Goal: Transaction & Acquisition: Purchase product/service

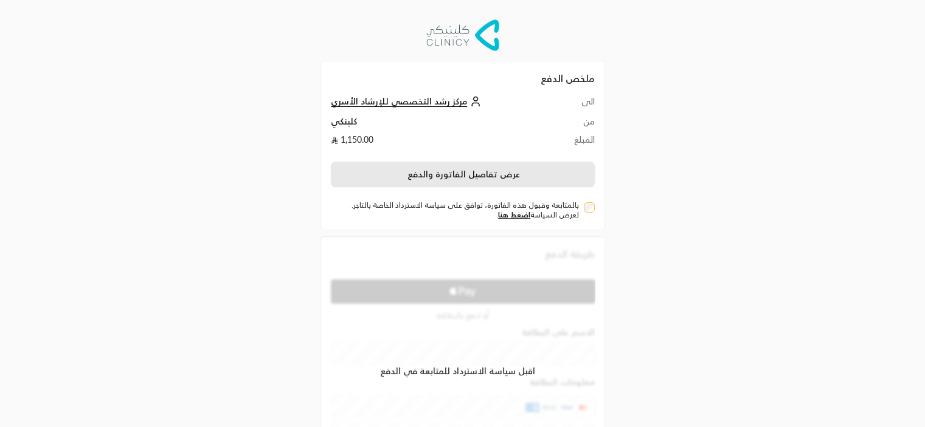
click at [529, 173] on button "عرض تفاصيل الفاتورة والدفع" at bounding box center [463, 175] width 264 height 26
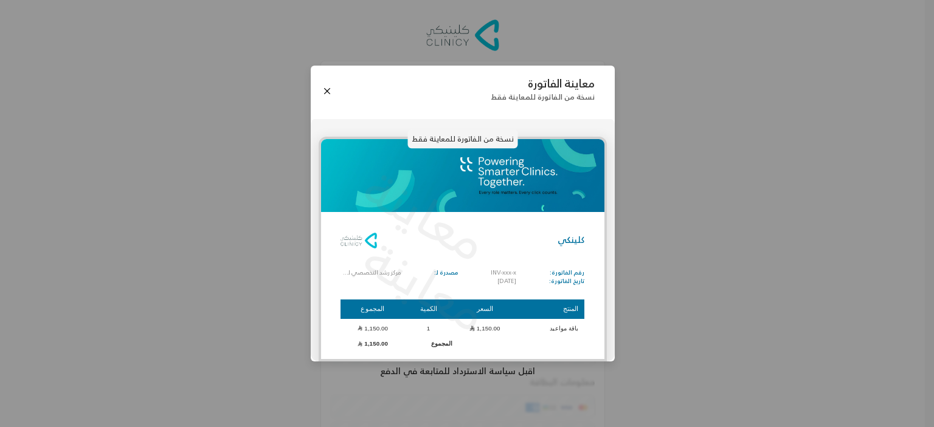
click at [477, 136] on p "نسخة من الفاتورة للمعاينة فقط" at bounding box center [462, 138] width 110 height 19
click at [323, 92] on button "Close" at bounding box center [326, 90] width 13 height 13
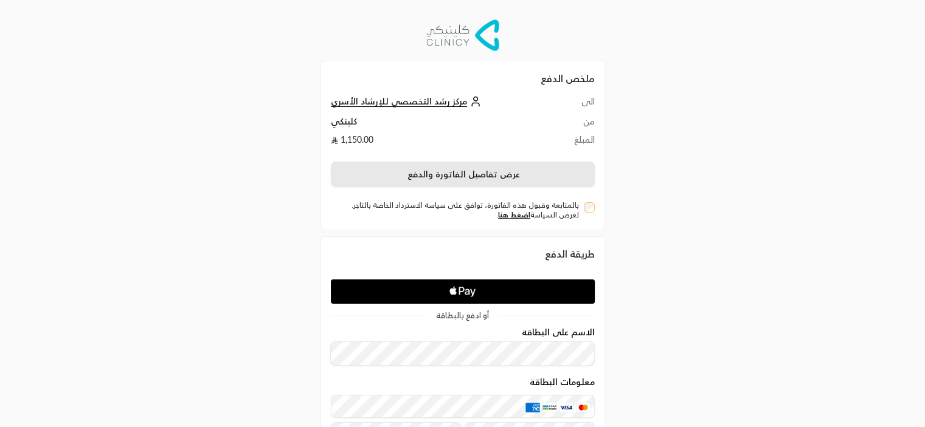
click at [479, 169] on button "عرض تفاصيل الفاتورة والدفع" at bounding box center [463, 175] width 264 height 26
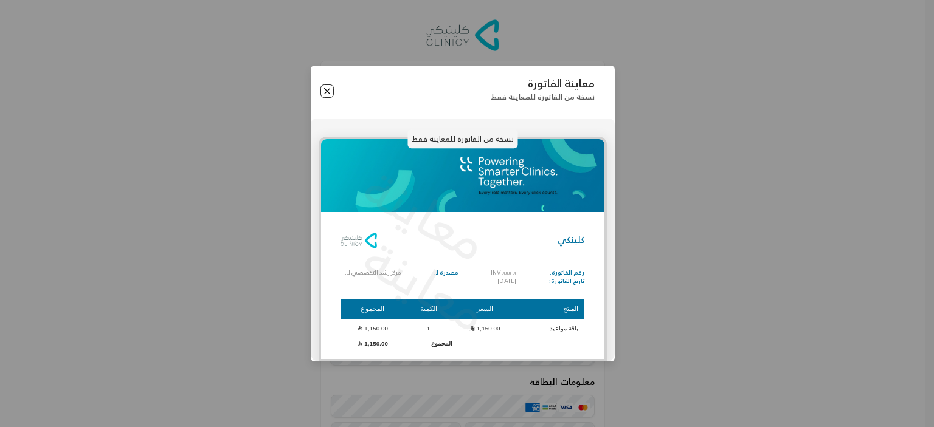
click at [326, 92] on button "Close" at bounding box center [326, 90] width 13 height 13
